Goal: Task Accomplishment & Management: Complete application form

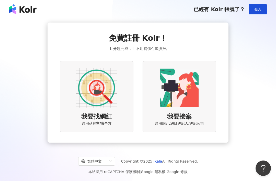
click at [205, 74] on div "我要接案 適用網紅/網紅經紀人/經紀公司" at bounding box center [180, 96] width 74 height 71
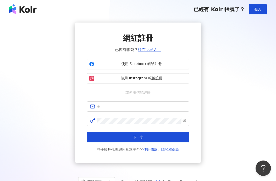
click at [176, 76] on span "使用 Instagram 帳號註冊" at bounding box center [142, 78] width 91 height 5
click at [167, 67] on button "使用 Facebook 帳號註冊" at bounding box center [138, 64] width 102 height 10
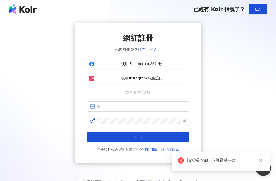
click at [257, 10] on span "登入" at bounding box center [258, 9] width 7 height 4
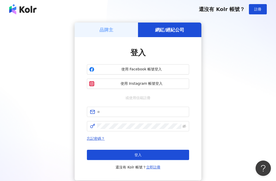
click at [177, 70] on span "使用 Facebook 帳號登入" at bounding box center [142, 69] width 91 height 5
click at [180, 68] on span "使用 Facebook 帳號登入" at bounding box center [142, 69] width 91 height 5
click at [169, 68] on span "使用 Facebook 帳號登入" at bounding box center [142, 69] width 91 height 5
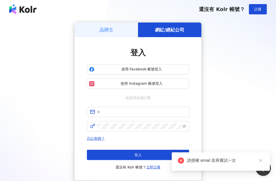
click at [212, 152] on div "品牌主 網紅/經紀公司 登入 使用 Facebook 帳號登入 使用 Instagram 帳號登入 或使用信箱註冊 忘記密碼？ 登入 還沒有 Kolr 帳號？…" at bounding box center [138, 102] width 264 height 158
click at [224, 161] on div "請授權 email 並再嘗試一次" at bounding box center [225, 160] width 77 height 6
click at [171, 112] on input "text" at bounding box center [141, 112] width 89 height 6
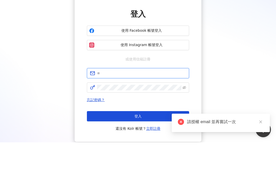
type input "*"
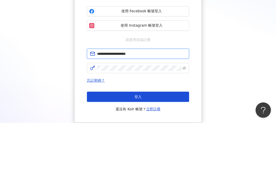
type input "**********"
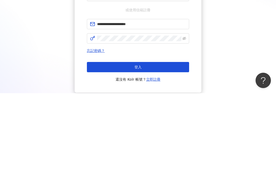
click at [172, 150] on button "登入" at bounding box center [138, 155] width 102 height 10
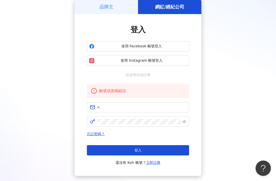
click at [155, 159] on div "登入 還沒有 Kolr 帳號？ 立即註冊" at bounding box center [138, 155] width 102 height 20
click at [155, 165] on link "立即註冊" at bounding box center [153, 163] width 14 height 4
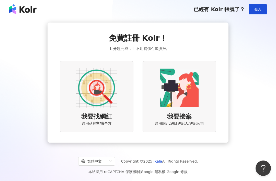
click at [198, 108] on img at bounding box center [179, 87] width 41 height 41
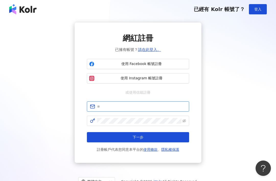
click at [162, 108] on input "text" at bounding box center [141, 107] width 89 height 6
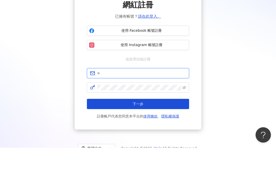
type input "*"
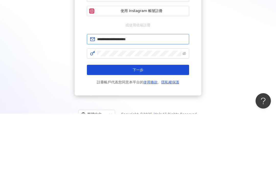
type input "**********"
click at [166, 132] on button "下一步" at bounding box center [138, 137] width 102 height 10
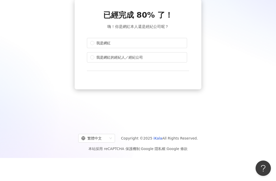
click at [181, 45] on label "我是網紅" at bounding box center [137, 43] width 100 height 10
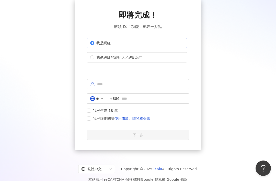
click at [104, 101] on span at bounding box center [102, 99] width 4 height 6
click at [99, 101] on input "**" at bounding box center [97, 99] width 3 height 6
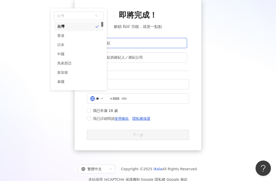
click at [103, 99] on polyline at bounding box center [102, 98] width 2 height 1
click at [97, 37] on div "香港" at bounding box center [78, 35] width 49 height 9
type input "**"
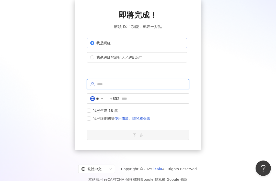
click at [172, 86] on input "text" at bounding box center [141, 84] width 89 height 6
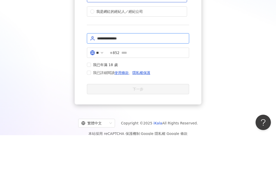
type input "**********"
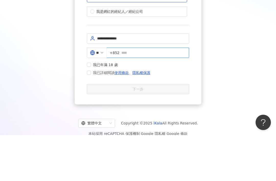
click at [149, 96] on input "text" at bounding box center [154, 99] width 65 height 6
type input "********"
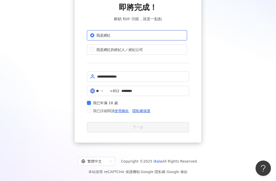
click at [93, 110] on span "我已詳細閱讀 使用條款 、 隱私權保護" at bounding box center [121, 111] width 61 height 6
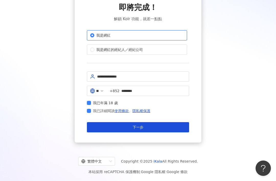
click at [128, 125] on button "下一步" at bounding box center [138, 127] width 102 height 10
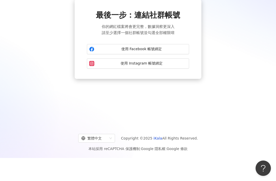
click at [179, 50] on span "使用 Facebook 帳號綁定" at bounding box center [142, 49] width 91 height 5
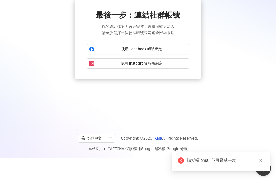
click at [160, 48] on span "使用 Facebook 帳號綁定" at bounding box center [142, 49] width 91 height 5
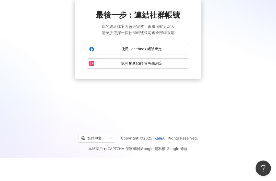
click at [165, 65] on span "使用 Instagram 帳號綁定" at bounding box center [142, 63] width 91 height 5
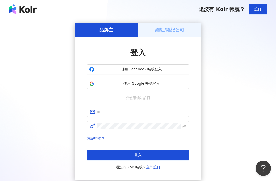
click at [178, 83] on span "使用 Google 帳號登入" at bounding box center [142, 83] width 91 height 5
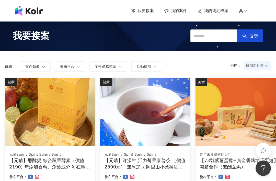
click at [242, 11] on icon at bounding box center [241, 11] width 3 height 1
click at [243, 10] on icon at bounding box center [241, 10] width 5 height 5
click at [244, 8] on icon at bounding box center [246, 10] width 5 height 5
click at [244, 8] on div "我要接案 我的案件 我的網紅檔案" at bounding box center [194, 11] width 127 height 6
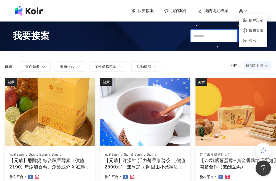
click at [215, 36] on input "text" at bounding box center [214, 35] width 47 height 13
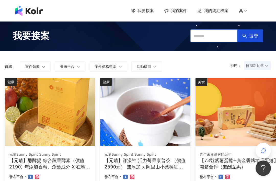
click at [217, 35] on input "text" at bounding box center [214, 35] width 47 height 13
click at [240, 9] on icon at bounding box center [241, 10] width 5 height 5
click at [219, 35] on input "text" at bounding box center [214, 35] width 47 height 13
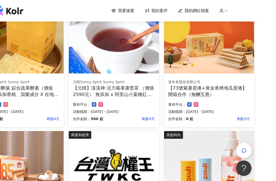
scroll to position [0, 12]
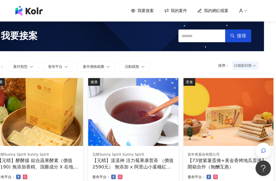
click at [20, 38] on span "我要接案" at bounding box center [19, 35] width 37 height 13
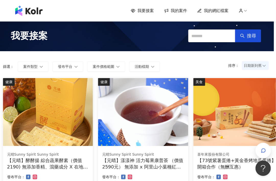
scroll to position [0, 0]
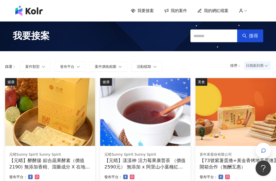
click at [218, 12] on span "我的網紅檔案" at bounding box center [216, 11] width 25 height 6
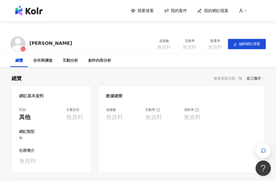
click at [245, 10] on icon at bounding box center [246, 10] width 5 height 5
click at [243, 9] on icon at bounding box center [241, 10] width 5 height 5
click at [241, 9] on circle at bounding box center [242, 10] width 2 height 2
click at [250, 40] on span "登出" at bounding box center [252, 41] width 7 height 4
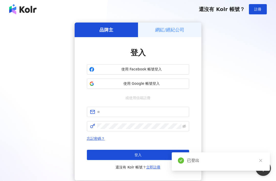
click at [169, 83] on span "使用 Google 帳號登入" at bounding box center [142, 83] width 91 height 5
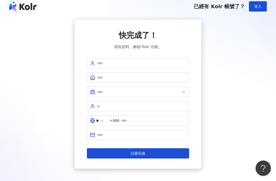
scroll to position [6, 0]
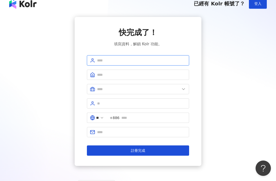
click at [162, 63] on input "text" at bounding box center [141, 61] width 89 height 6
type input "**********"
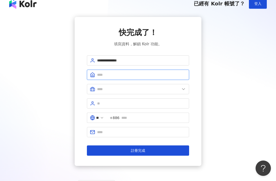
click at [125, 74] on input "text" at bounding box center [141, 75] width 89 height 6
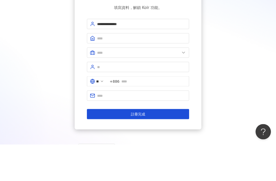
scroll to position [29, 0]
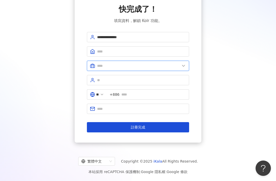
click at [166, 65] on input "text" at bounding box center [138, 66] width 83 height 6
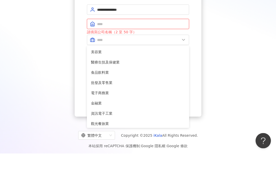
click at [142, 49] on input "text" at bounding box center [141, 52] width 89 height 6
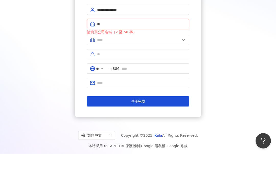
type input "**"
click at [142, 65] on input "text" at bounding box center [138, 68] width 83 height 6
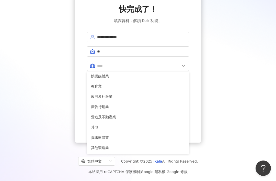
scroll to position [104, 0]
click at [133, 126] on span "其他" at bounding box center [138, 127] width 94 height 6
type input "**"
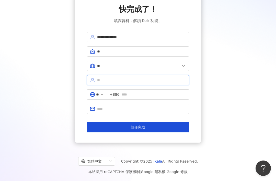
click at [164, 81] on input "text" at bounding box center [141, 80] width 89 height 6
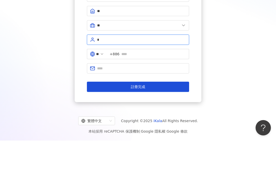
type input "*"
click at [104, 92] on icon at bounding box center [102, 94] width 4 height 4
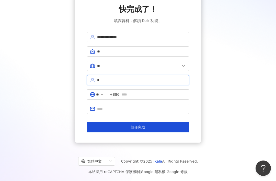
click at [166, 82] on input "*" at bounding box center [141, 80] width 89 height 6
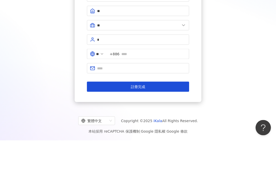
click at [99, 92] on input "**" at bounding box center [97, 95] width 3 height 6
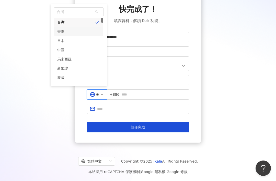
click at [95, 31] on div "香港" at bounding box center [78, 31] width 49 height 9
type input "**"
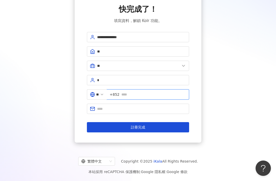
click at [139, 95] on input "text" at bounding box center [154, 95] width 65 height 6
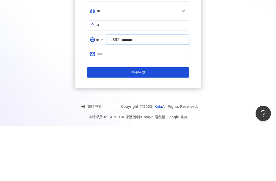
type input "********"
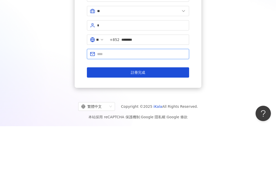
click at [163, 106] on input "text" at bounding box center [141, 109] width 89 height 6
type input "*"
type input "**********"
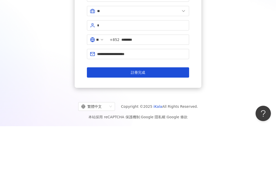
click at [174, 122] on button "註冊完成" at bounding box center [138, 127] width 102 height 10
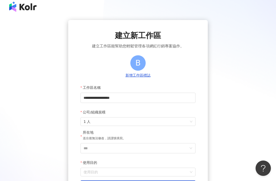
scroll to position [2, 0]
click at [158, 149] on input "***" at bounding box center [136, 149] width 105 height 10
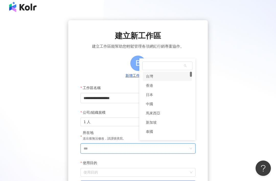
click at [173, 86] on div "香港" at bounding box center [167, 85] width 49 height 9
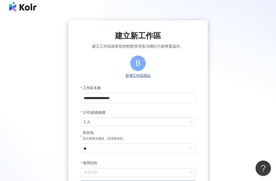
click at [129, 174] on input "使用目的" at bounding box center [138, 172] width 109 height 8
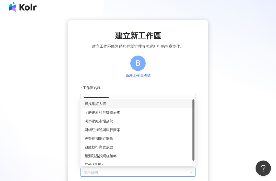
scroll to position [4, 0]
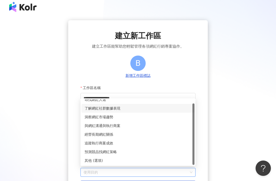
click at [162, 107] on div "了解網紅社群數據表現" at bounding box center [138, 108] width 107 height 6
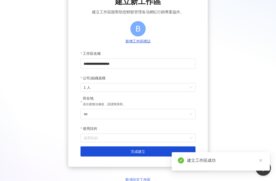
scroll to position [47, 0]
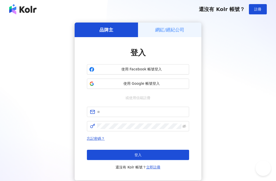
click at [173, 84] on span "使用 Google 帳號登入" at bounding box center [142, 83] width 91 height 5
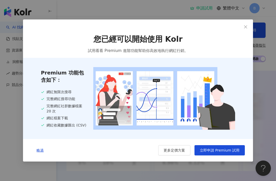
click at [245, 30] on button "Close" at bounding box center [246, 27] width 10 height 10
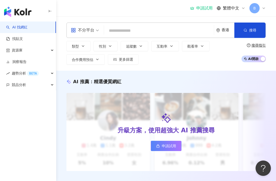
click at [242, 30] on button "Close" at bounding box center [244, 33] width 10 height 10
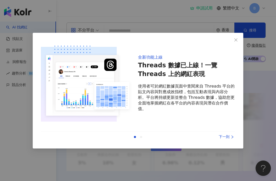
click at [238, 38] on icon "close" at bounding box center [236, 40] width 4 height 4
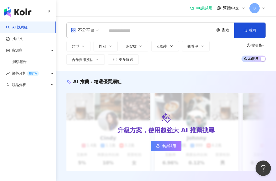
click at [253, 7] on span "B" at bounding box center [255, 8] width 10 height 10
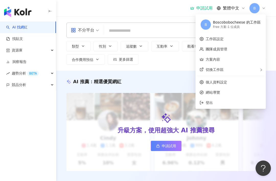
click at [9, 63] on link "洞察報告" at bounding box center [16, 61] width 20 height 5
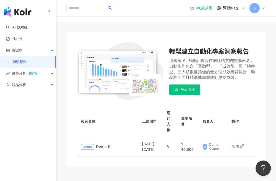
scroll to position [19, 0]
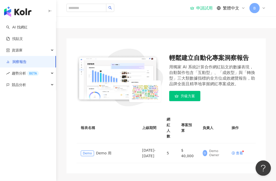
click at [254, 7] on span "B" at bounding box center [255, 8] width 3 height 6
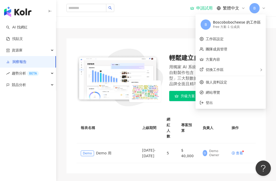
click at [241, 92] on span "網站導覽" at bounding box center [234, 93] width 56 height 6
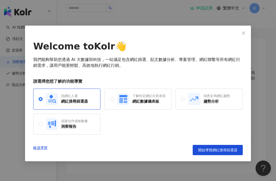
click at [246, 35] on button "Close" at bounding box center [244, 33] width 10 height 10
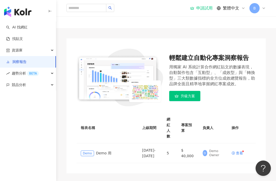
click at [257, 10] on span "B" at bounding box center [255, 8] width 10 height 10
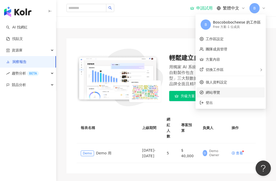
click at [232, 90] on span "網站導覽" at bounding box center [234, 93] width 56 height 6
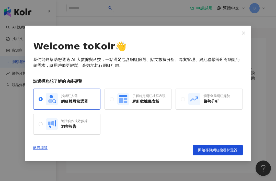
click at [164, 99] on div "網紅數據儀表板" at bounding box center [149, 101] width 33 height 5
click at [217, 148] on span "開始導覽網紅數據儀表板" at bounding box center [217, 150] width 39 height 4
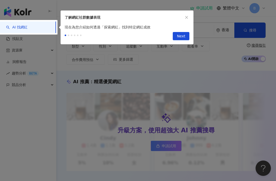
click at [183, 36] on span "Next" at bounding box center [181, 36] width 8 height 8
type input "**********"
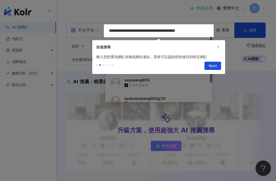
click at [218, 47] on icon "close" at bounding box center [218, 47] width 3 height 3
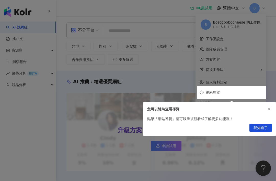
click at [264, 127] on span "我知道了" at bounding box center [261, 128] width 14 height 8
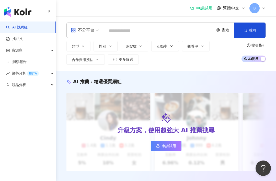
click at [158, 32] on input "search" at bounding box center [159, 31] width 106 height 10
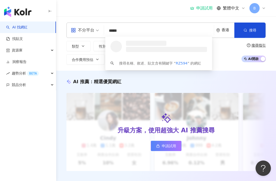
type input "******"
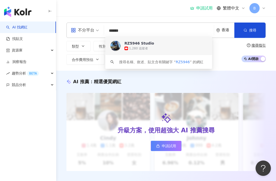
click at [163, 50] on div "1,280 追蹤者" at bounding box center [166, 48] width 83 height 5
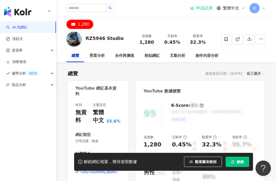
click at [208, 160] on span "觀看圖表範例" at bounding box center [206, 162] width 22 height 4
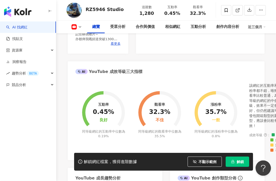
scroll to position [167, 0]
click at [252, 143] on div "成效等級 ： 優秀 良好 普通 不佳" at bounding box center [267, 142] width 34 height 19
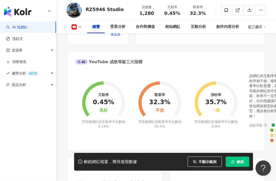
scroll to position [179, 0]
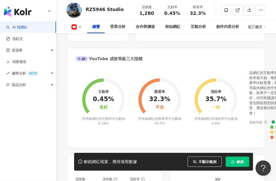
click at [260, 133] on div "成效等級 ： 優秀 良好 普通 不佳" at bounding box center [267, 130] width 34 height 19
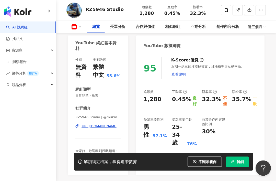
scroll to position [43, 0]
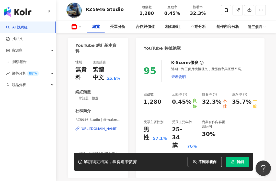
click at [186, 75] on span "查看說明" at bounding box center [179, 77] width 14 height 4
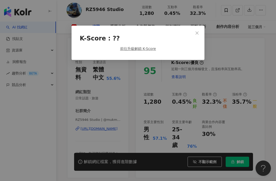
click at [200, 29] on button "Close" at bounding box center [197, 33] width 10 height 10
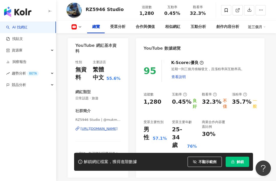
click at [200, 60] on span at bounding box center [202, 63] width 4 height 6
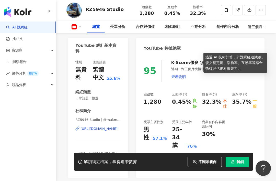
click at [200, 61] on circle at bounding box center [201, 62] width 3 height 3
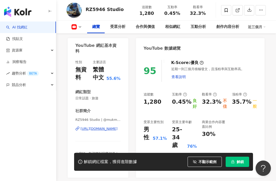
click at [200, 61] on icon at bounding box center [202, 63] width 4 height 4
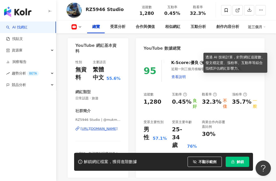
click at [257, 87] on div "95 K-Score : 優良 近期一到三個月積極發文，且漲粉率與互動率高。 查看說明 追蹤數 1,280 互動率 0.45% 良好 觀看率 32.3% 不佳…" at bounding box center [200, 116] width 129 height 123
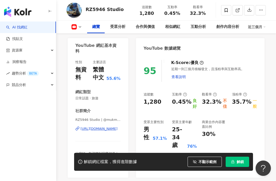
click at [28, 27] on link "AI 找網紅" at bounding box center [17, 27] width 22 height 5
click at [21, 28] on link "AI 找網紅" at bounding box center [17, 27] width 22 height 5
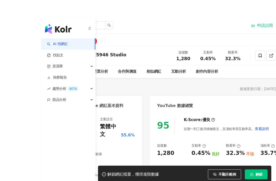
scroll to position [1, 0]
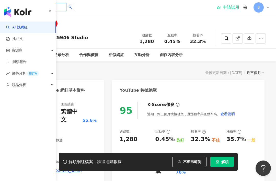
click at [62, 7] on input "search" at bounding box center [47, 7] width 40 height 8
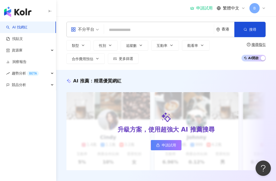
scroll to position [0, 0]
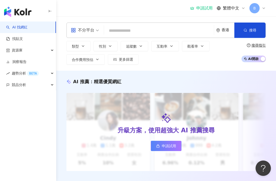
click at [183, 30] on input "search" at bounding box center [159, 31] width 106 height 10
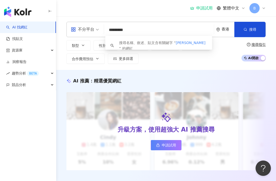
click at [187, 30] on input "*********" at bounding box center [159, 30] width 106 height 10
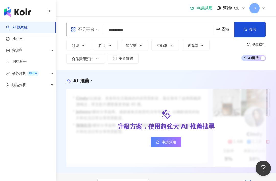
click at [191, 32] on input "*********" at bounding box center [159, 30] width 106 height 10
click at [250, 28] on span "搜尋" at bounding box center [253, 29] width 7 height 4
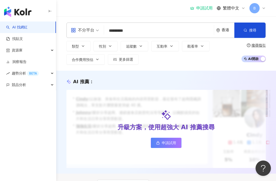
click at [258, 36] on button "搜尋" at bounding box center [250, 30] width 31 height 15
click at [247, 28] on span "button" at bounding box center [246, 30] width 4 height 4
click at [193, 35] on input "*********" at bounding box center [159, 31] width 106 height 10
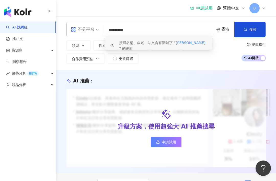
click at [195, 44] on div "搜尋名稱、敘述、貼文含有關鍵字 “ [PERSON_NAME] ” 的網紅" at bounding box center [163, 45] width 88 height 11
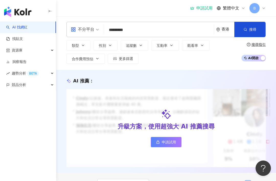
click at [252, 31] on span "搜尋" at bounding box center [253, 29] width 7 height 4
click at [252, 30] on span "搜尋" at bounding box center [253, 29] width 7 height 4
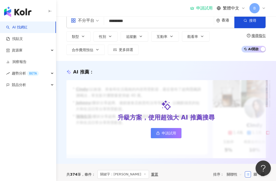
scroll to position [0, 0]
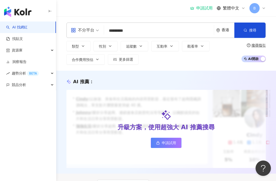
click at [183, 30] on input "*********" at bounding box center [159, 31] width 106 height 10
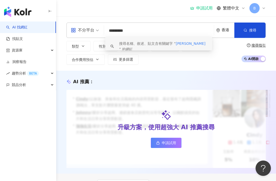
click at [94, 32] on span "不分平台" at bounding box center [85, 30] width 28 height 8
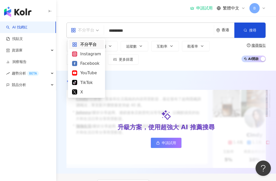
click at [95, 71] on div "YouTube" at bounding box center [86, 73] width 29 height 6
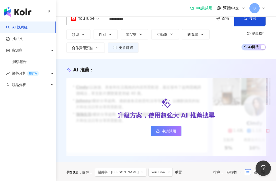
scroll to position [12, 0]
click at [90, 22] on div "YouTube" at bounding box center [83, 19] width 24 height 8
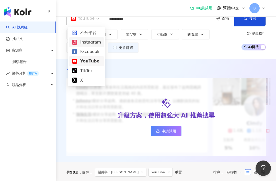
click at [99, 41] on div "Instagram" at bounding box center [86, 42] width 29 height 6
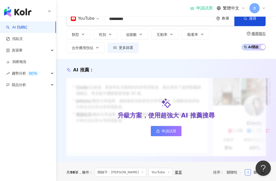
click at [145, 17] on input "*********" at bounding box center [159, 19] width 106 height 10
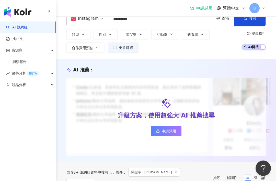
scroll to position [12, 0]
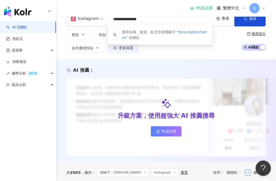
type input "**********"
click at [255, 26] on button "搜尋" at bounding box center [250, 18] width 31 height 15
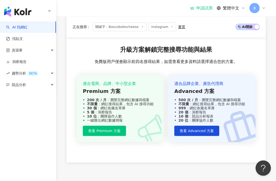
scroll to position [173, 0]
